Goal: Task Accomplishment & Management: Use online tool/utility

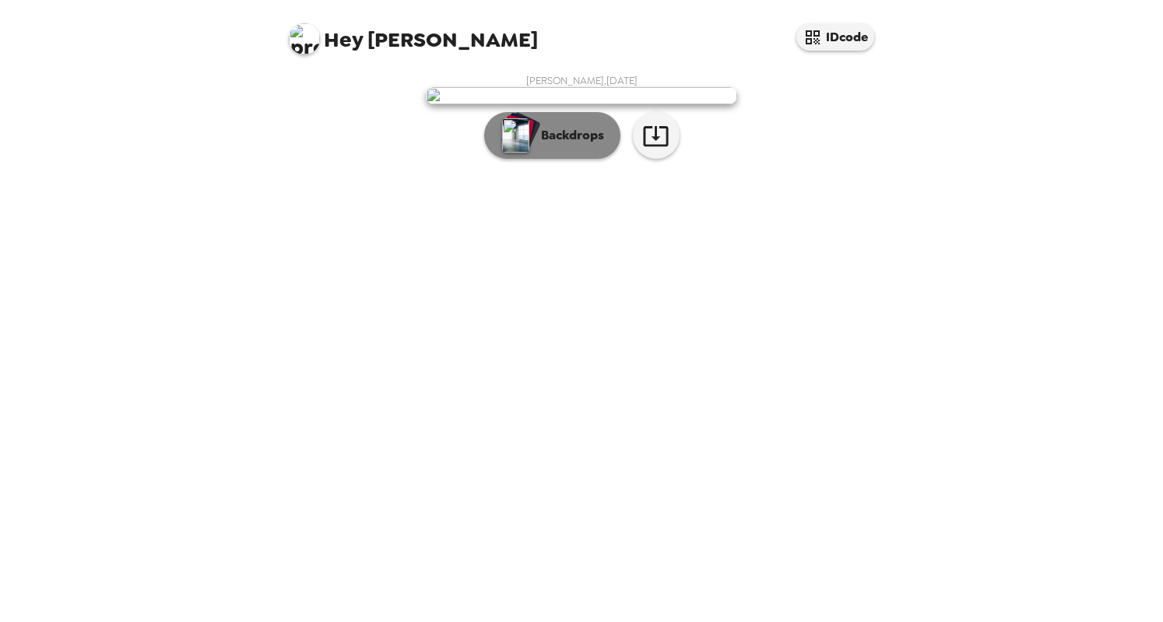
click at [565, 145] on p "Backdrops" at bounding box center [568, 135] width 71 height 19
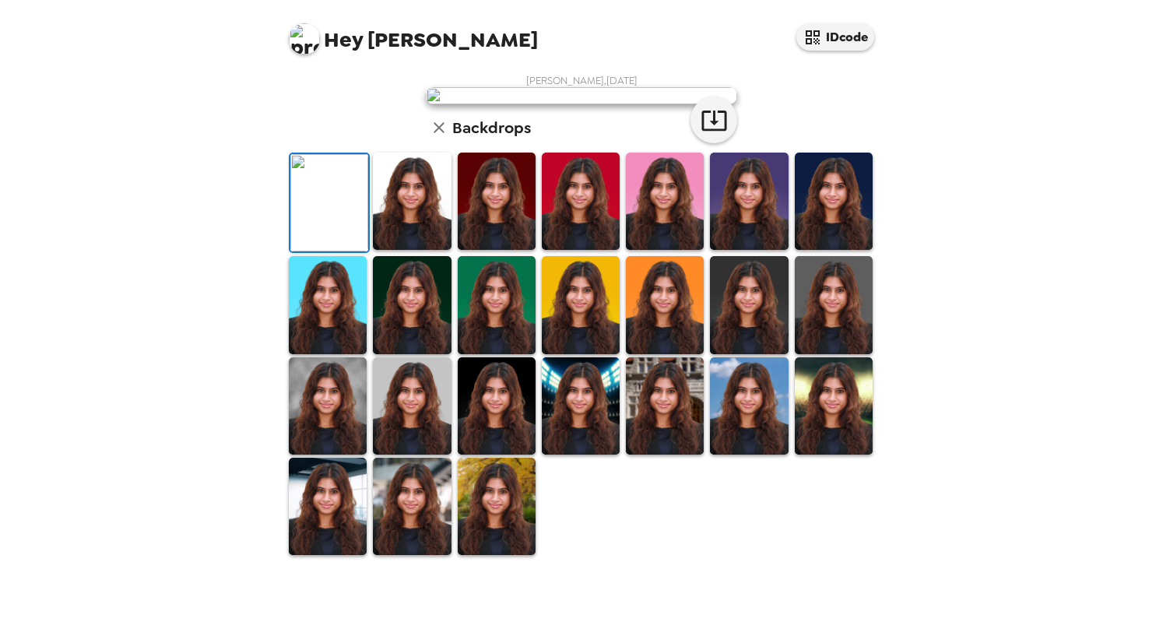
scroll to position [322, 0]
click at [504, 550] on img at bounding box center [497, 506] width 78 height 97
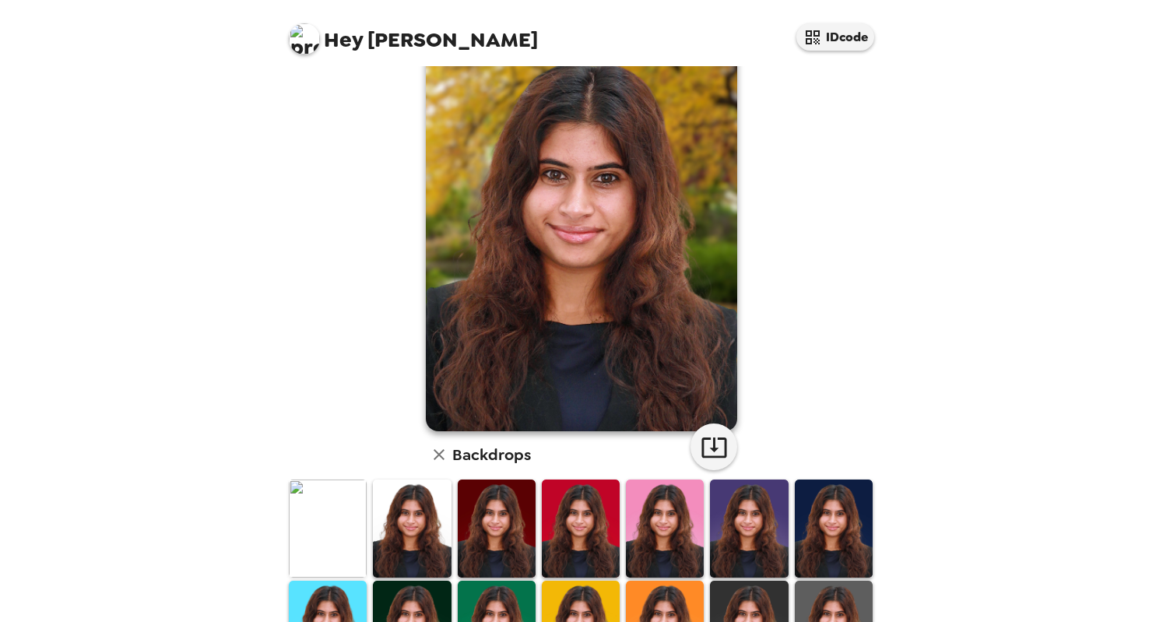
scroll to position [0, 0]
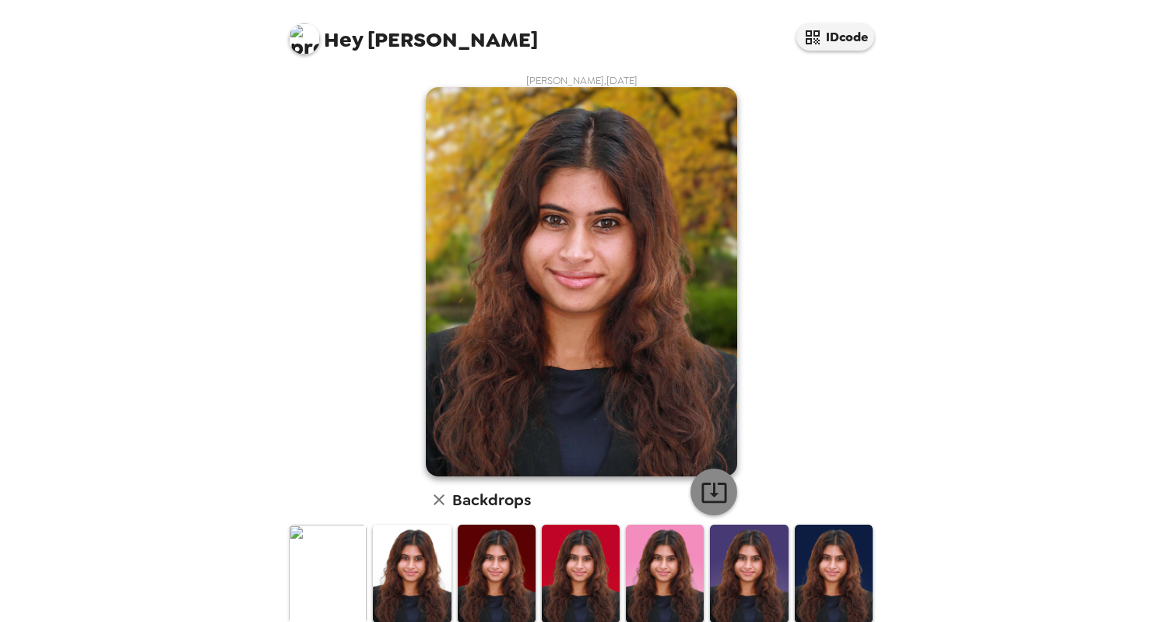
click at [710, 486] on icon "button" at bounding box center [714, 492] width 27 height 27
